Goal: Task Accomplishment & Management: Complete application form

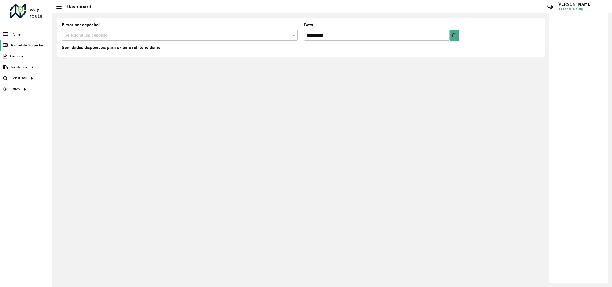
click at [28, 48] on span "Painel de Sugestão" at bounding box center [27, 45] width 33 height 6
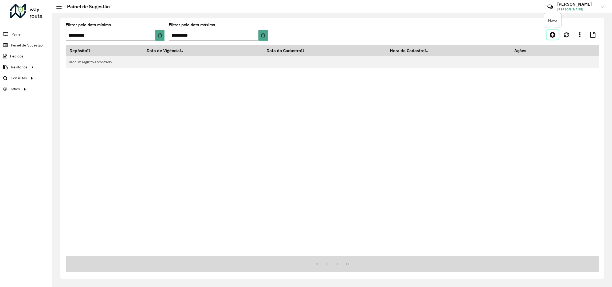
click at [558, 31] on link at bounding box center [552, 35] width 12 height 10
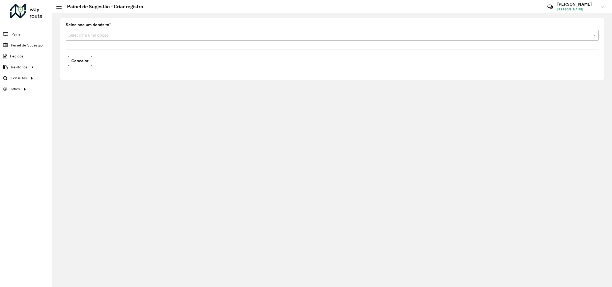
click at [114, 39] on div "Selecione uma opção" at bounding box center [332, 35] width 533 height 11
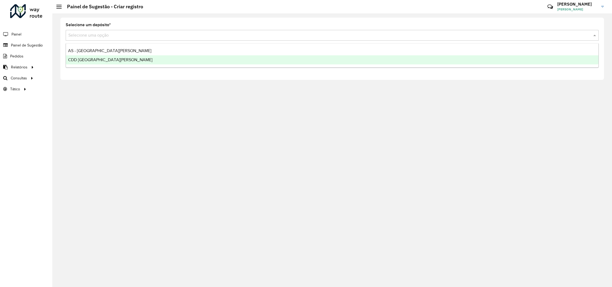
click at [88, 60] on span "CDD [GEOGRAPHIC_DATA][PERSON_NAME]" at bounding box center [110, 59] width 84 height 5
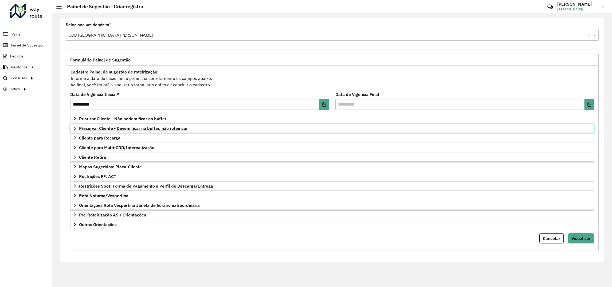
click at [99, 130] on span "Preservar Cliente - Devem ficar no buffer, não roteirizar" at bounding box center [133, 128] width 109 height 4
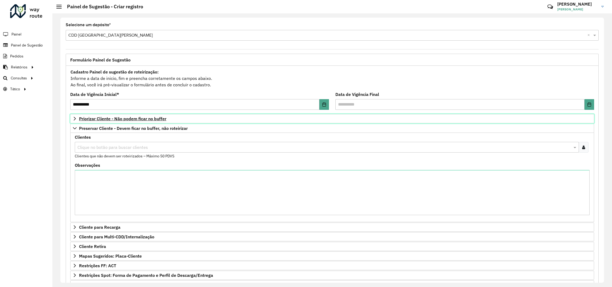
click at [145, 117] on span "Priorizar Cliente - Não podem ficar no buffer" at bounding box center [122, 118] width 87 height 4
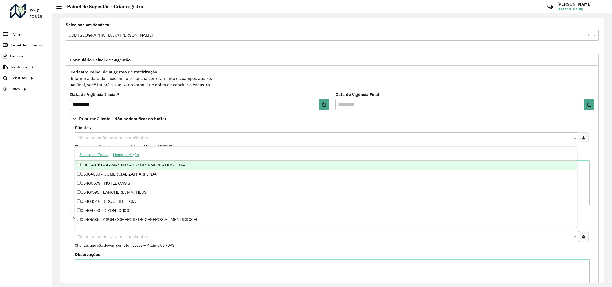
click at [143, 142] on div "Clique no botão para buscar clientes" at bounding box center [327, 137] width 504 height 11
paste input "****"
type input "****"
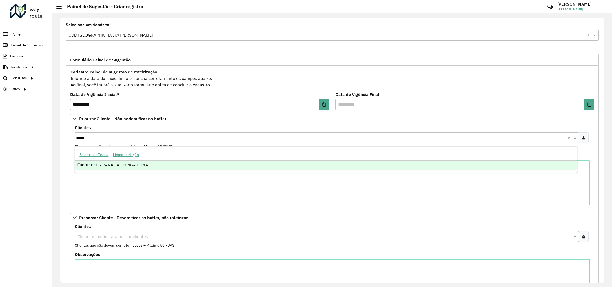
click at [108, 167] on div "41809996 - PARADA OBRIGATORIA" at bounding box center [326, 164] width 502 height 9
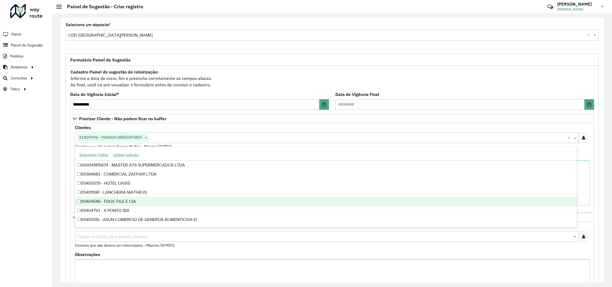
drag, startPoint x: 31, startPoint y: 167, endPoint x: 66, endPoint y: 212, distance: 56.6
